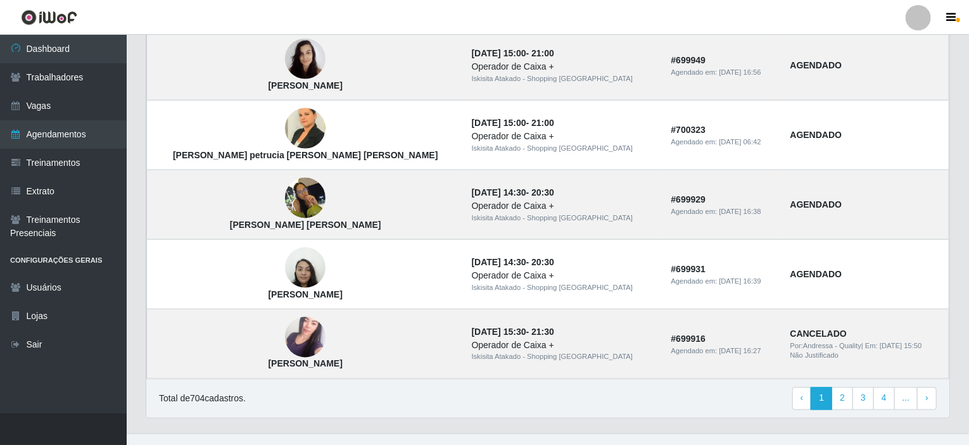
scroll to position [873, 0]
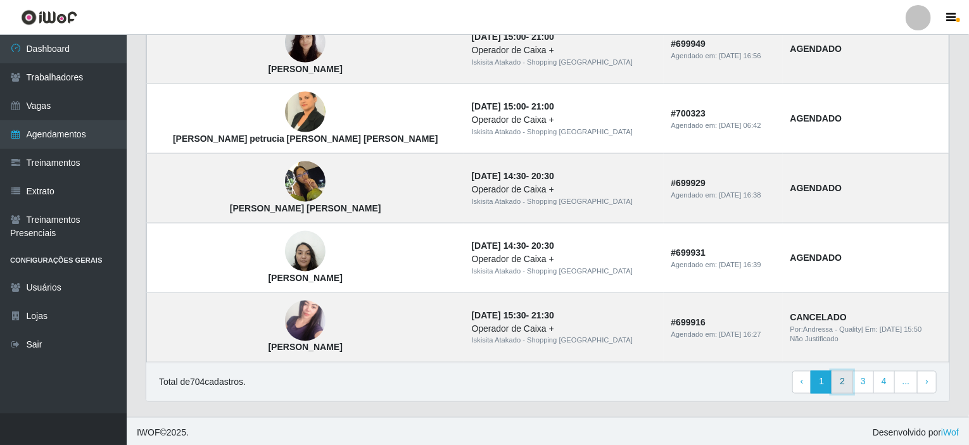
click at [847, 380] on link "2" at bounding box center [842, 382] width 22 height 23
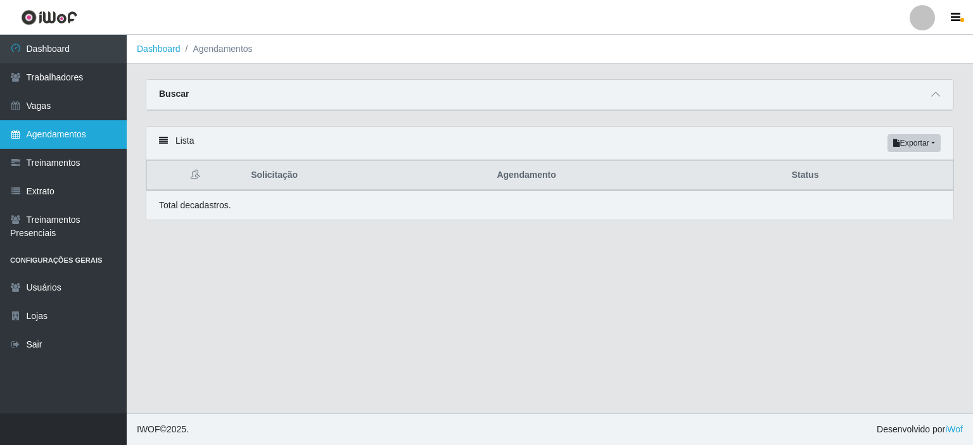
click at [70, 139] on link "Agendamentos" at bounding box center [63, 134] width 127 height 28
click at [163, 140] on icon at bounding box center [163, 140] width 9 height 9
click at [962, 15] on button "button" at bounding box center [957, 18] width 32 height 18
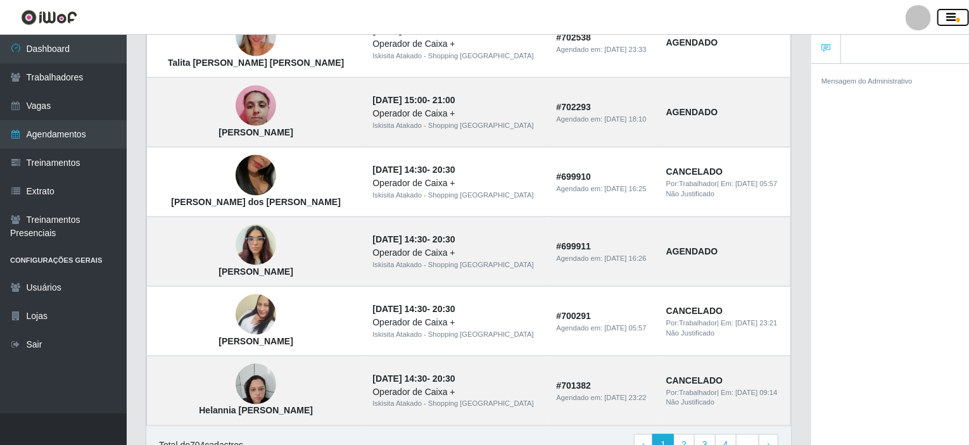
scroll to position [873, 0]
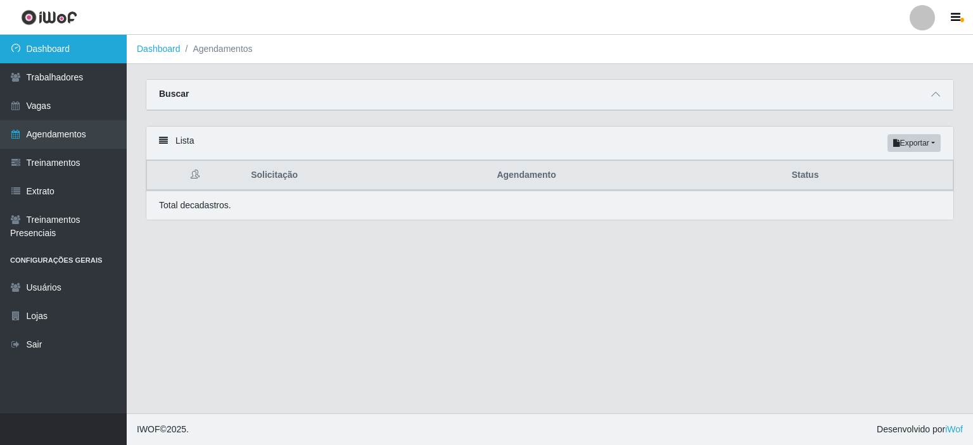
click at [70, 48] on link "Dashboard" at bounding box center [63, 49] width 127 height 28
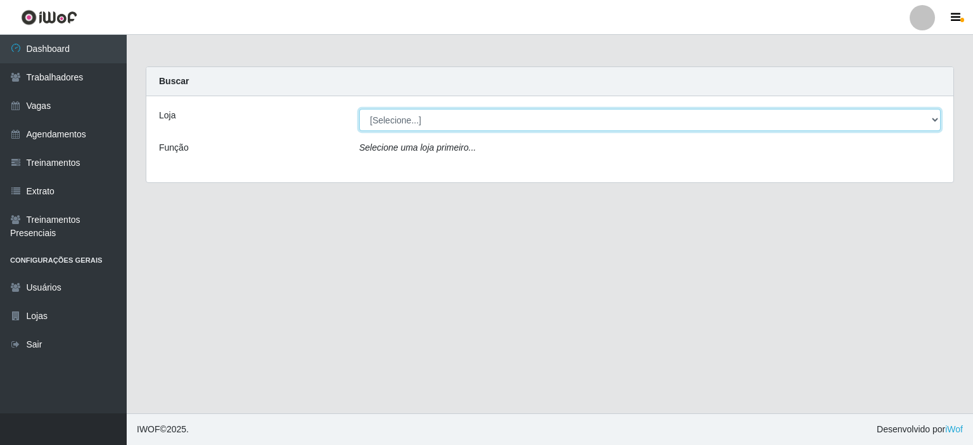
click at [902, 113] on select "[Selecione...] Iskisita Atakado - Shopping Midway Mall" at bounding box center [649, 120] width 581 height 22
select select "424"
click at [359, 109] on select "[Selecione...] Iskisita Atakado - Shopping Midway Mall" at bounding box center [649, 120] width 581 height 22
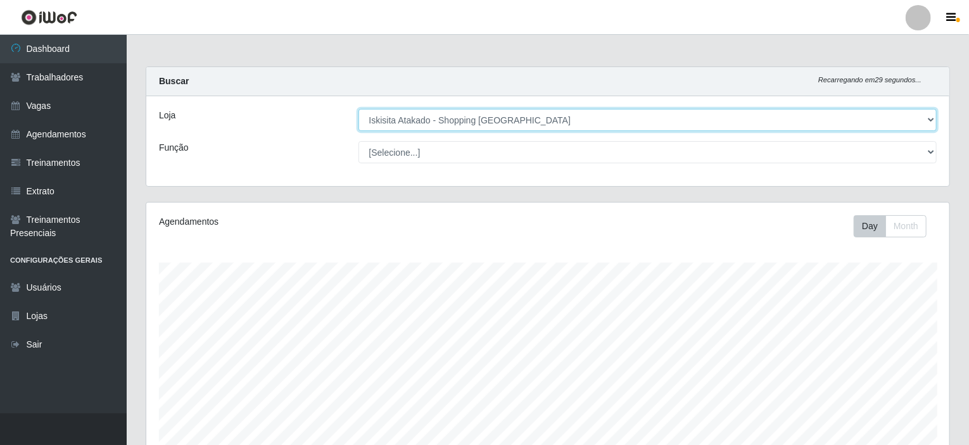
scroll to position [263, 803]
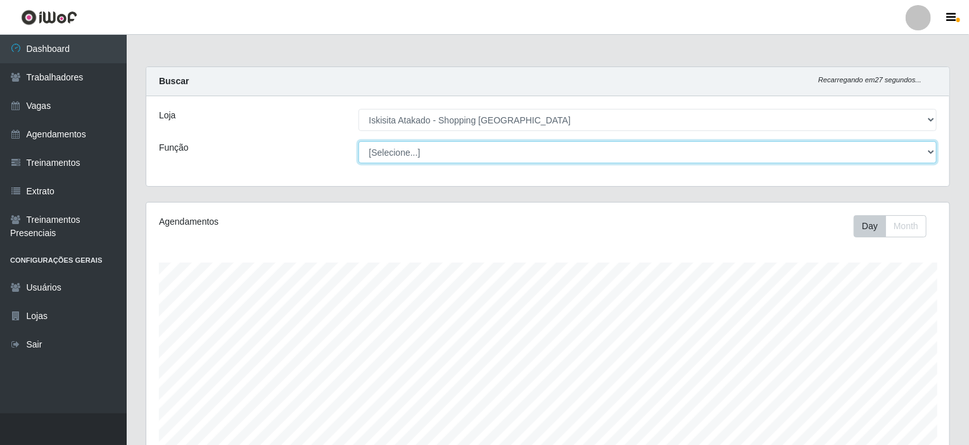
click at [404, 150] on select "[Selecione...] Auxiliar de Estacionamento Auxiliar de Estacionamento + Auxiliar…" at bounding box center [647, 152] width 579 height 22
select select "72"
click at [358, 141] on select "[Selecione...] Auxiliar de Estacionamento Auxiliar de Estacionamento + Auxiliar…" at bounding box center [647, 152] width 579 height 22
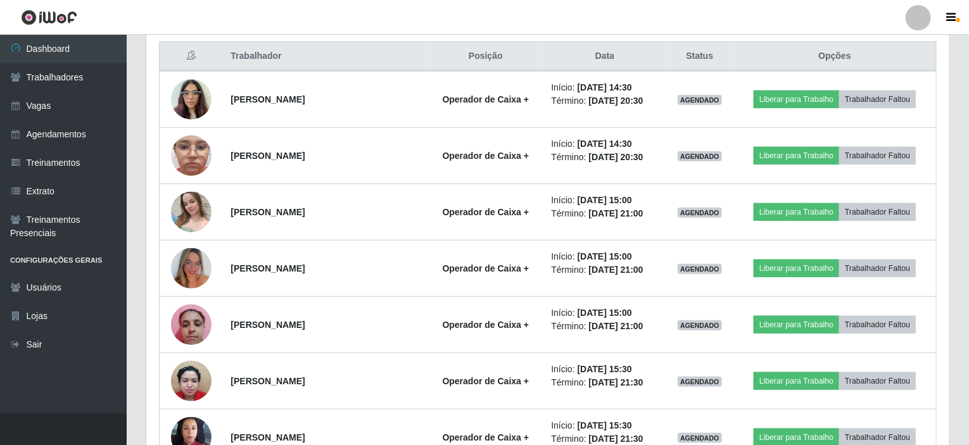
scroll to position [507, 0]
